Goal: Information Seeking & Learning: Learn about a topic

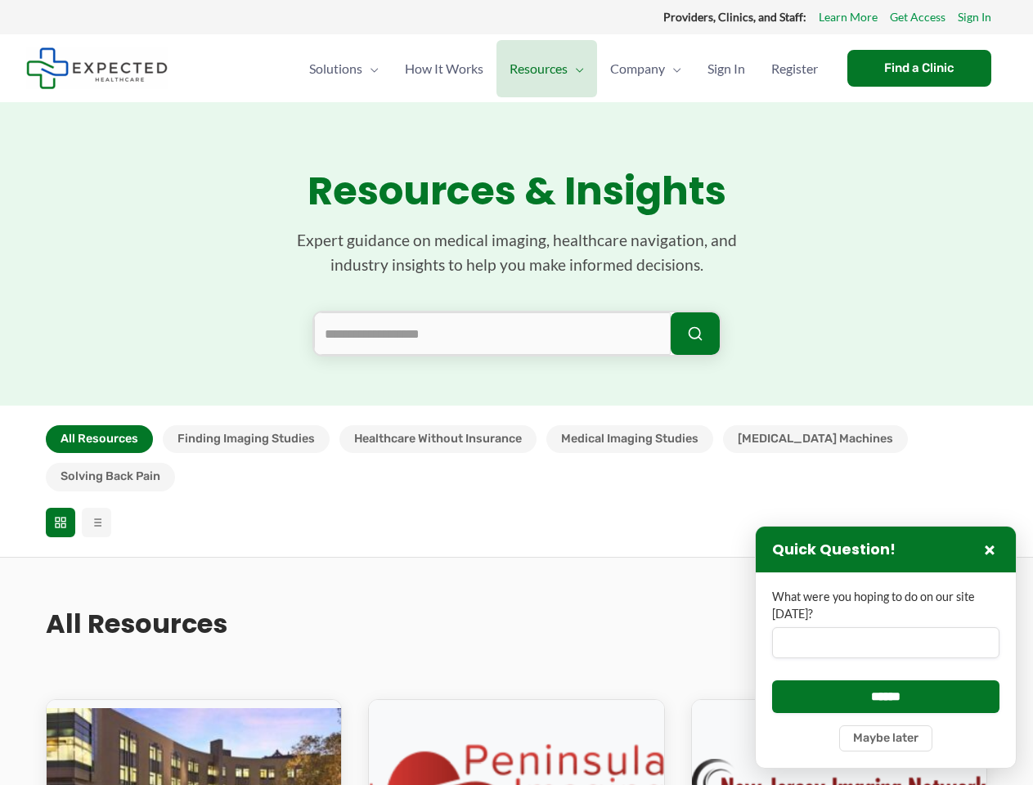
click at [516, 393] on section "Resources & Insights Expert guidance on medical imaging, healthcare navigation,…" at bounding box center [516, 253] width 1033 height 303
click at [99, 439] on button "All Resources" at bounding box center [99, 439] width 107 height 28
click at [245, 439] on button "Finding Imaging Studies" at bounding box center [246, 439] width 167 height 28
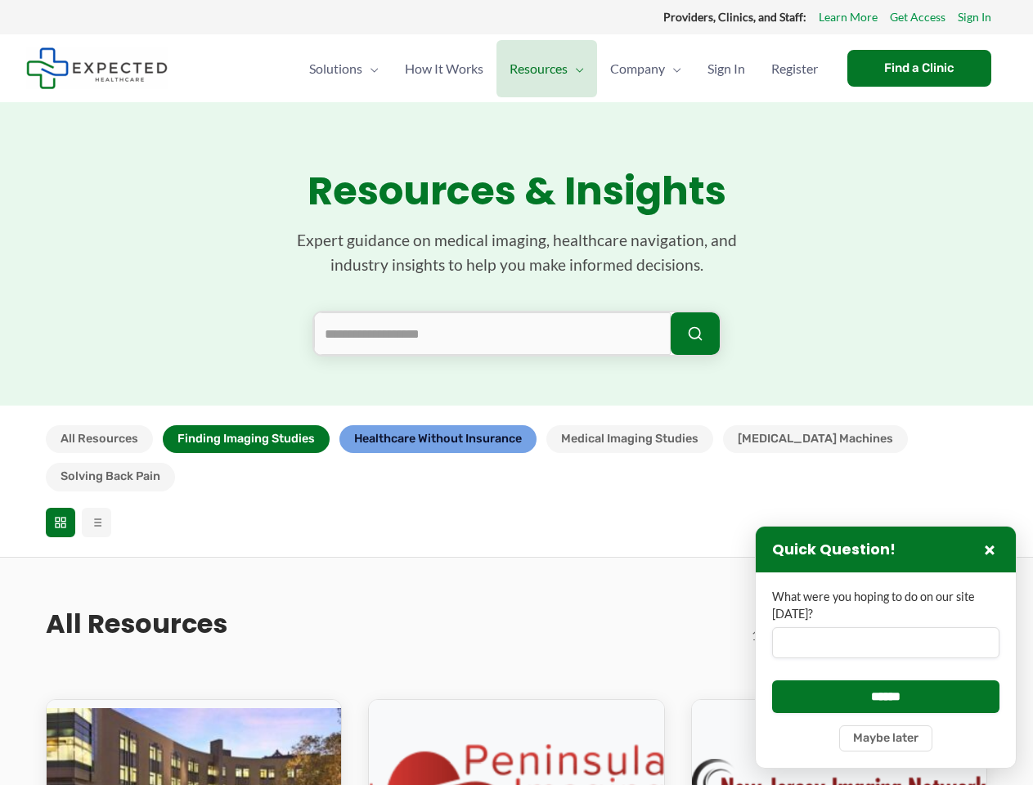
click at [437, 439] on button "Healthcare Without Insurance" at bounding box center [437, 439] width 197 height 28
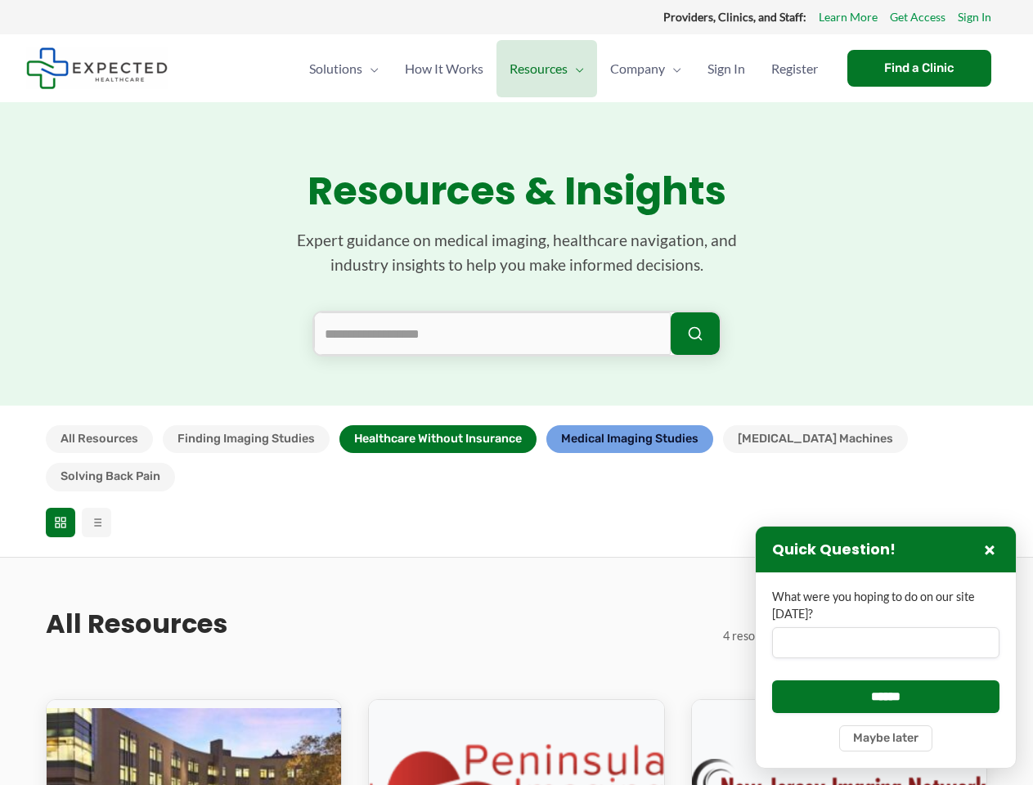
click at [630, 439] on button "Medical Imaging Studies" at bounding box center [629, 439] width 167 height 28
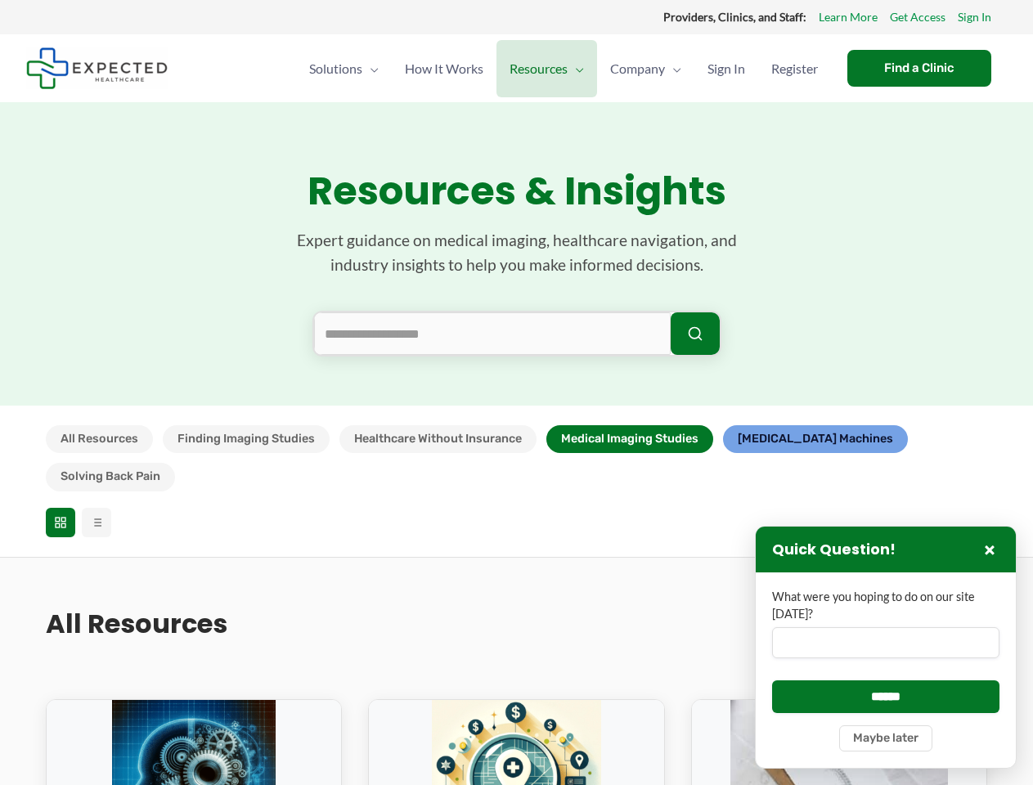
click at [777, 439] on button "[MEDICAL_DATA] Machines" at bounding box center [815, 439] width 185 height 28
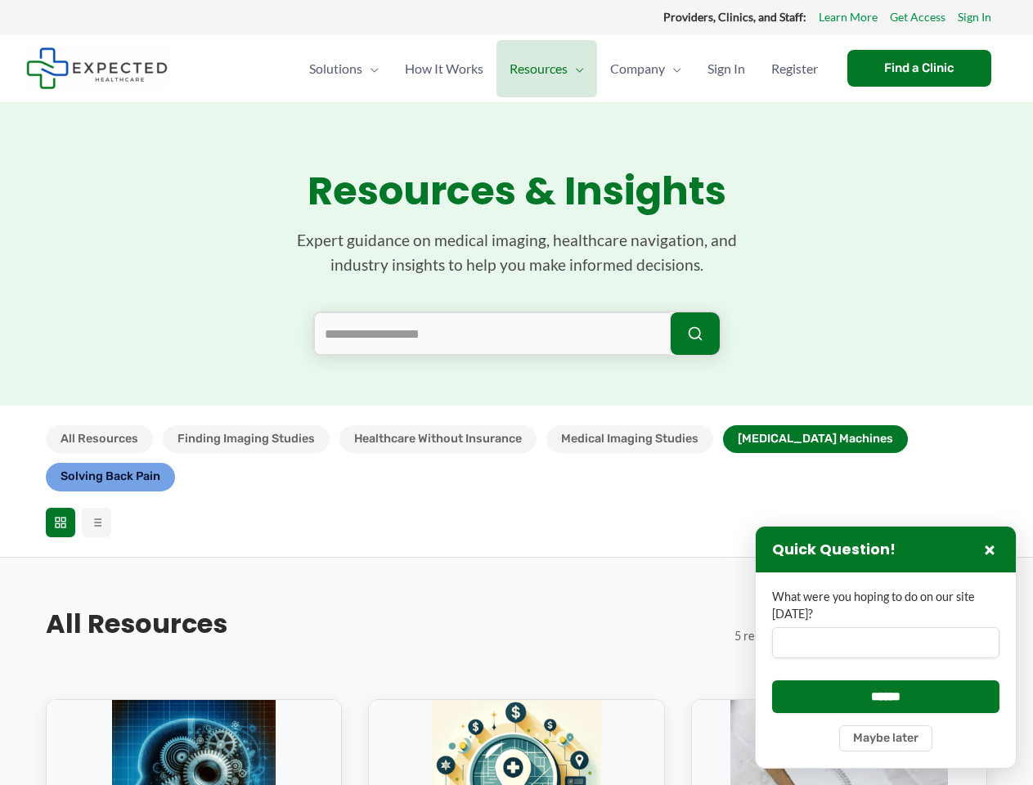
click at [175, 463] on button "Solving Back Pain" at bounding box center [110, 477] width 129 height 28
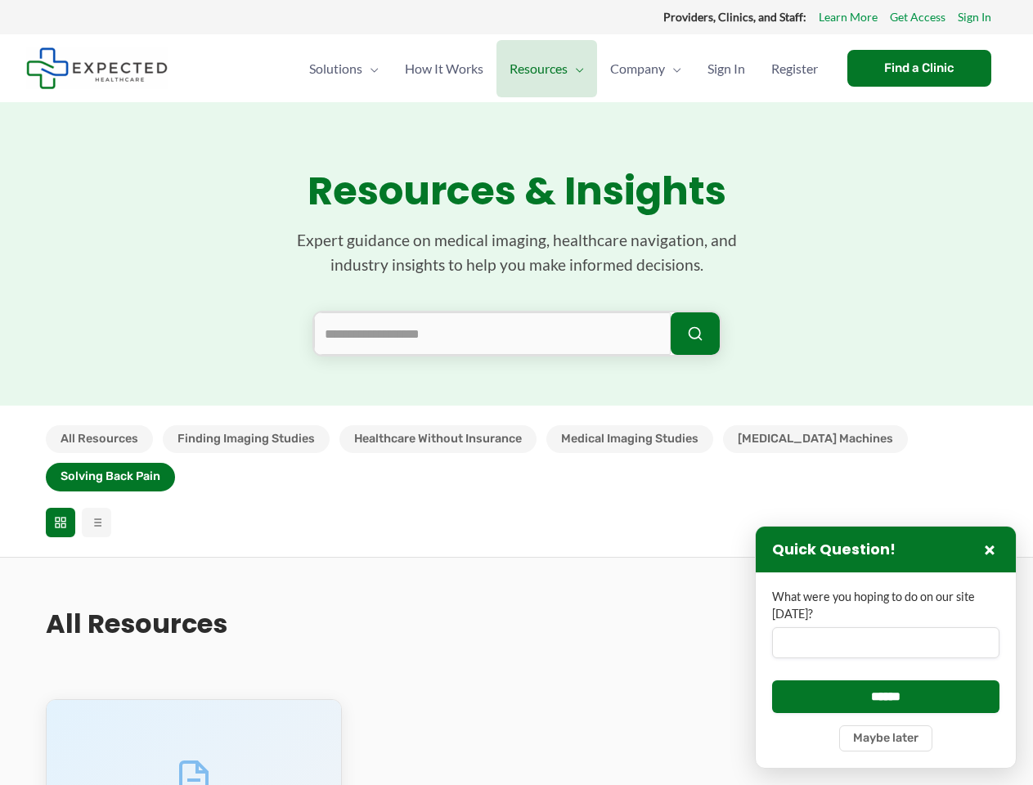
click at [61, 516] on icon at bounding box center [60, 522] width 13 height 13
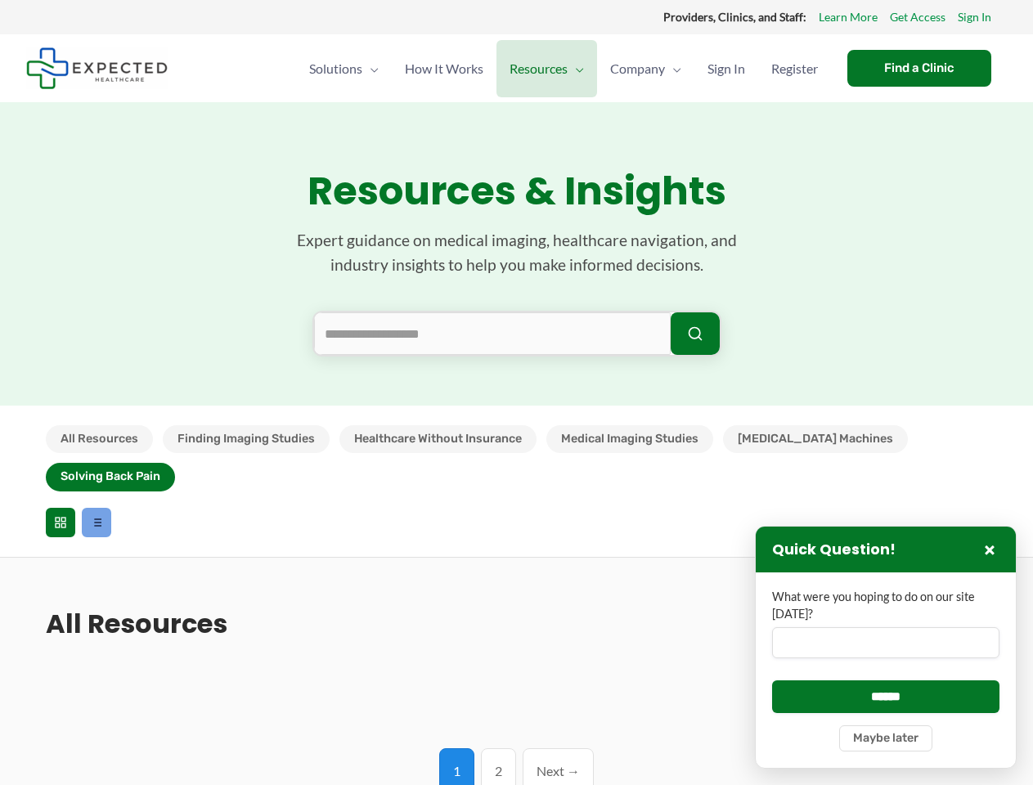
click at [97, 523] on line at bounding box center [97, 523] width 7 height 0
click at [886, 647] on input "What were you hoping to do on our site [DATE]?" at bounding box center [885, 642] width 227 height 31
